Goal: Information Seeking & Learning: Learn about a topic

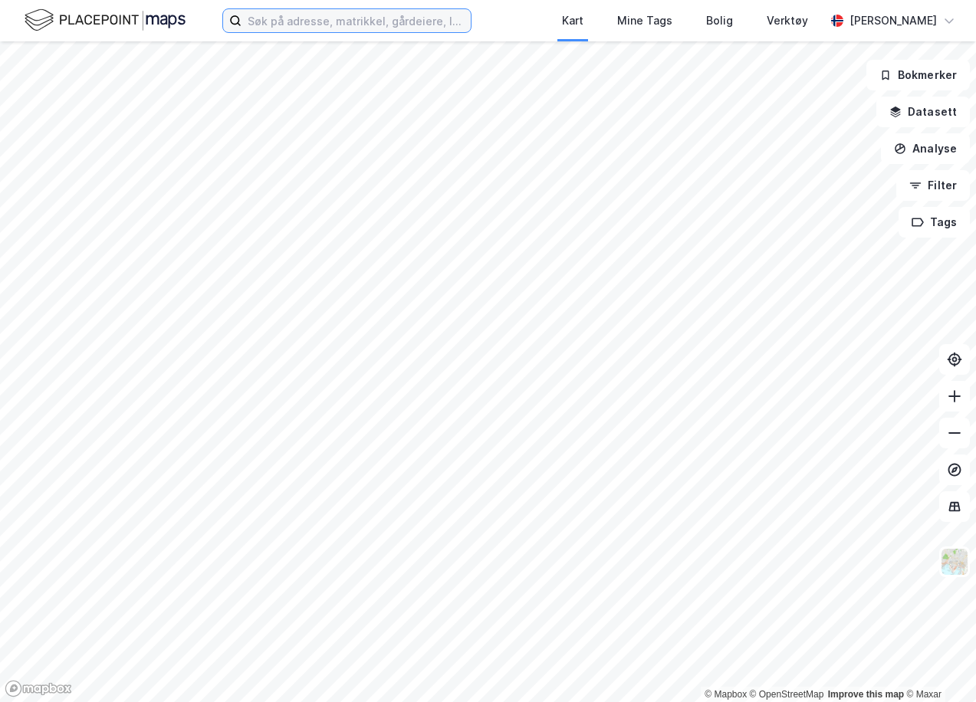
click at [388, 28] on input at bounding box center [355, 20] width 229 height 23
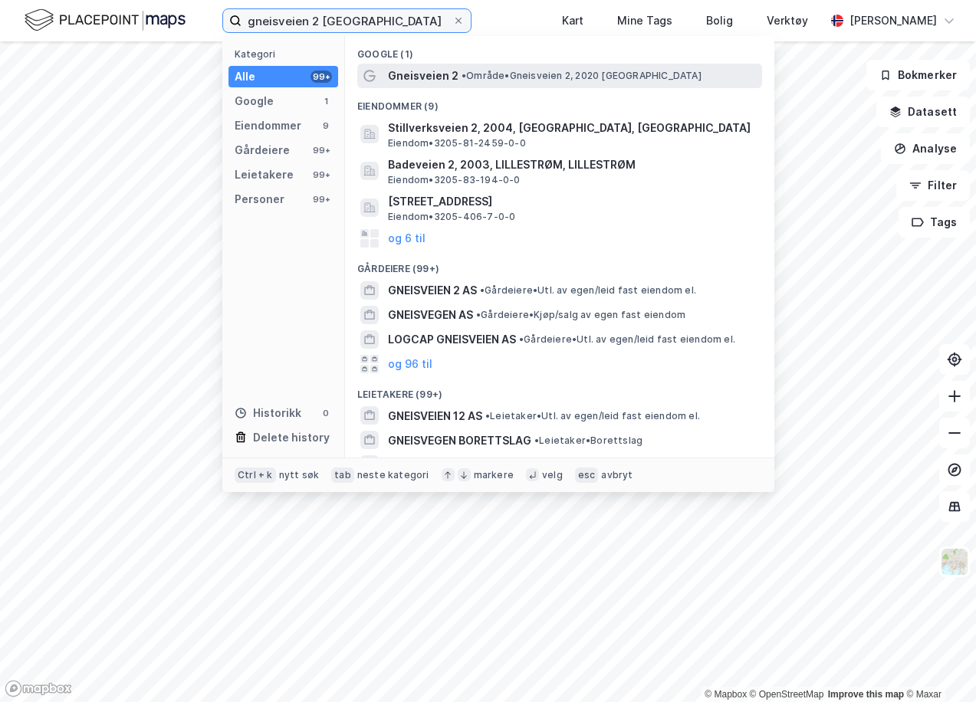
type input "gneisveien 2 [GEOGRAPHIC_DATA]"
click at [493, 78] on span "• Område • Gneisveien 2, 2020 [GEOGRAPHIC_DATA]" at bounding box center [581, 76] width 240 height 12
